Goal: Task Accomplishment & Management: Use online tool/utility

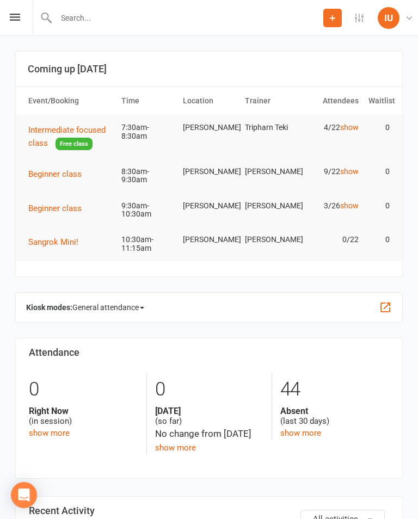
click at [52, 129] on span "Intermediate focused class" at bounding box center [66, 136] width 77 height 23
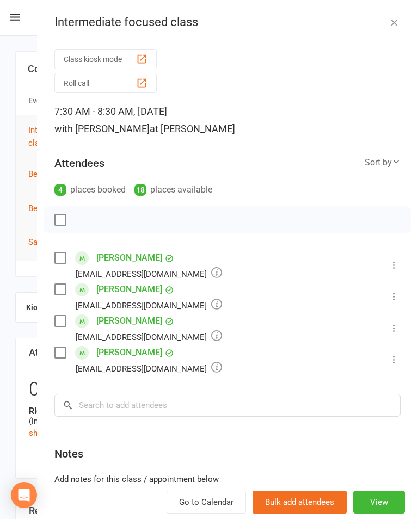
click at [121, 50] on button "Class kiosk mode" at bounding box center [105, 59] width 102 height 20
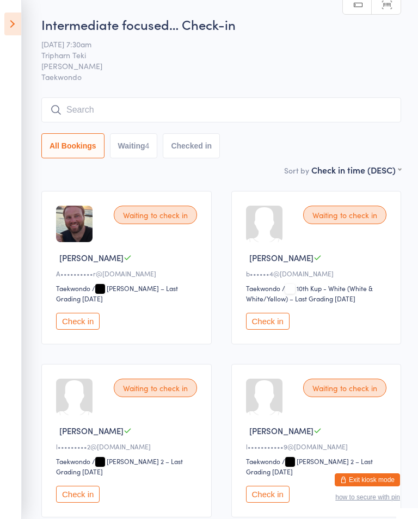
click at [146, 102] on input "search" at bounding box center [220, 109] width 359 height 25
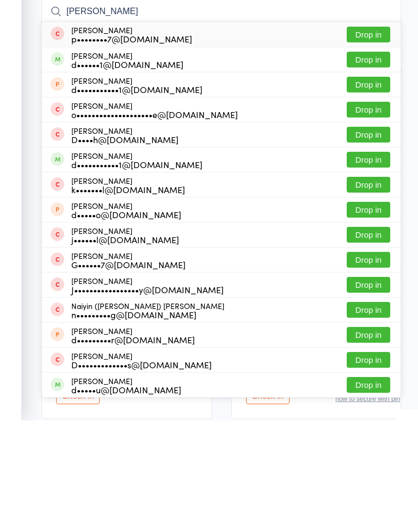
type input "[PERSON_NAME]"
click at [369, 150] on button "Drop in" at bounding box center [368, 158] width 44 height 16
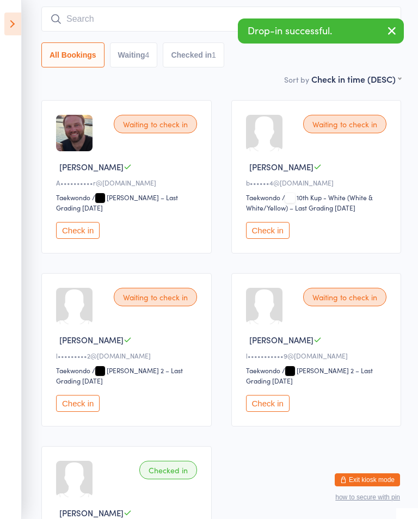
click at [11, 20] on icon at bounding box center [12, 24] width 17 height 23
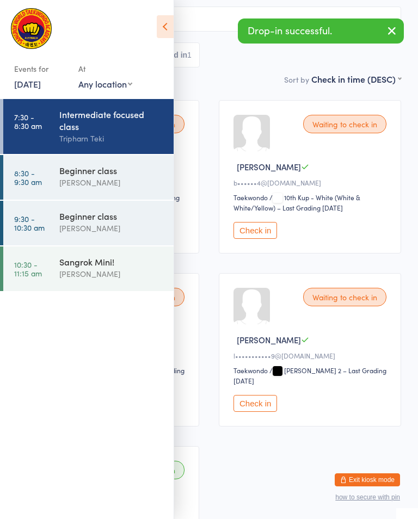
click at [116, 183] on div "[PERSON_NAME]" at bounding box center [111, 182] width 105 height 13
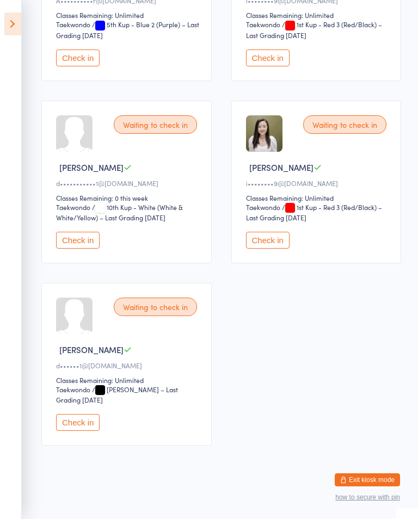
scroll to position [652, 0]
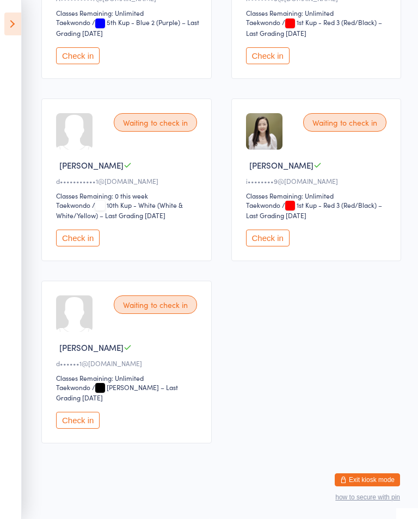
click at [88, 427] on button "Check in" at bounding box center [78, 420] width 44 height 17
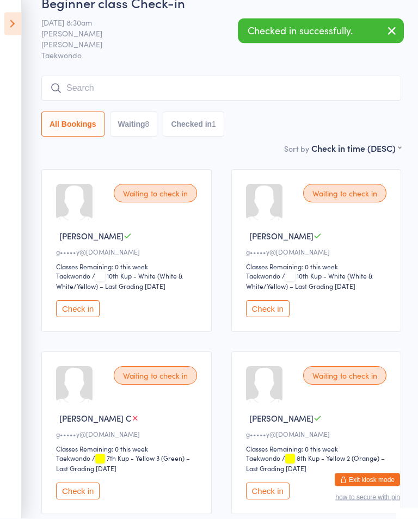
scroll to position [0, 0]
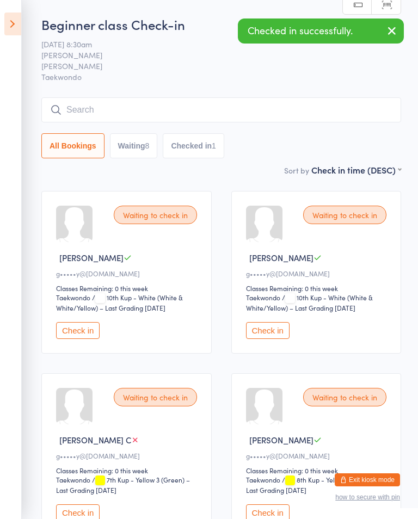
click at [20, 20] on icon at bounding box center [12, 24] width 17 height 23
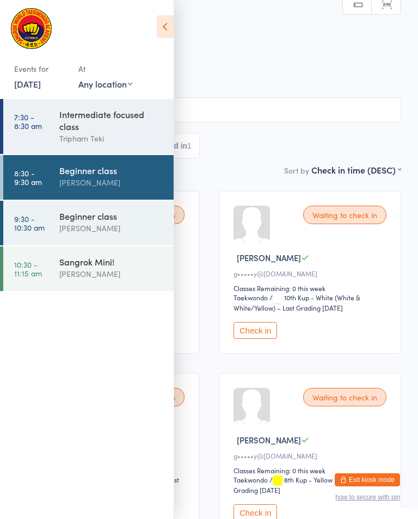
click at [107, 128] on div "Intermediate focused class" at bounding box center [111, 120] width 105 height 24
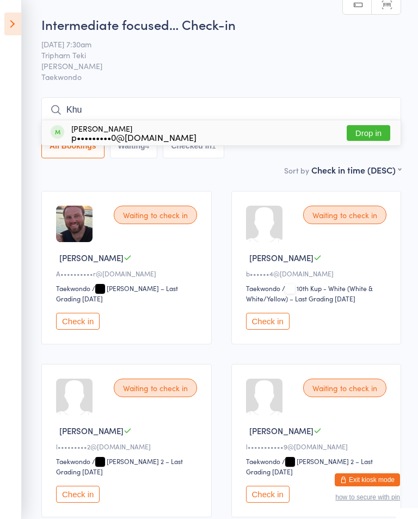
type input "Khu"
click at [372, 129] on button "Drop in" at bounding box center [368, 133] width 44 height 16
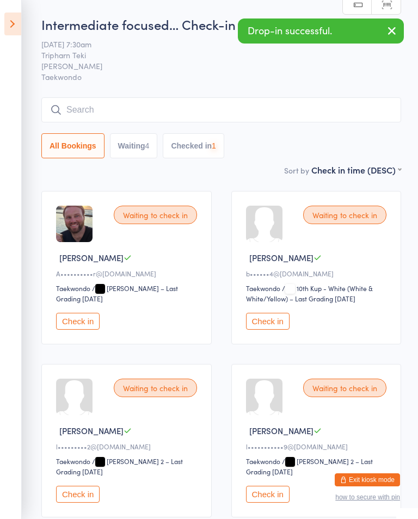
click at [208, 106] on input "search" at bounding box center [220, 109] width 359 height 25
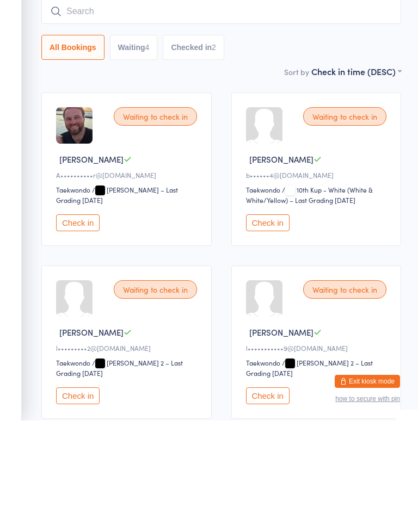
type input "H"
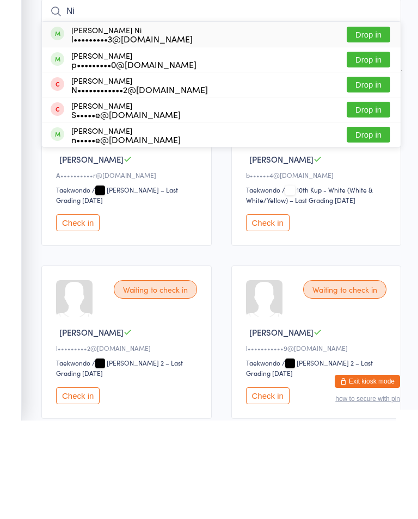
type input "Ni"
click at [367, 150] on button "Drop in" at bounding box center [368, 158] width 44 height 16
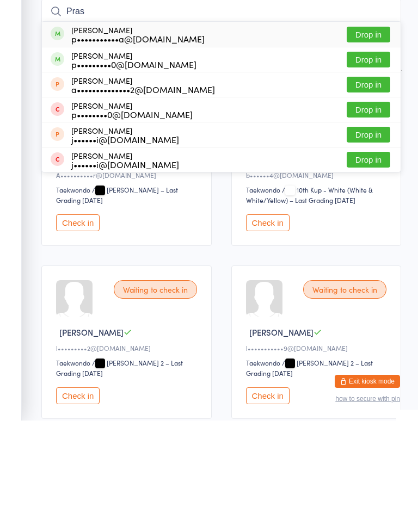
type input "Pras"
click at [377, 150] on button "Drop in" at bounding box center [368, 158] width 44 height 16
